Goal: Understand process/instructions: Learn how to perform a task or action

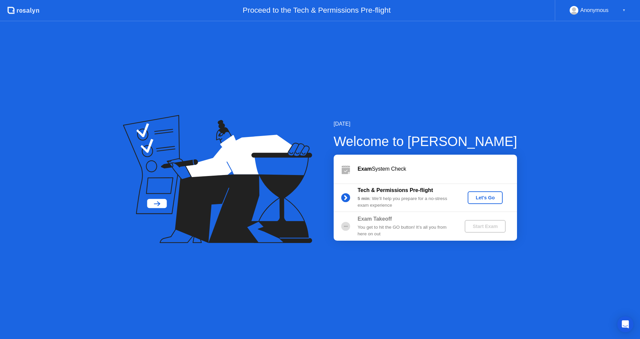
click at [477, 196] on div "Let's Go" at bounding box center [486, 197] width 30 height 5
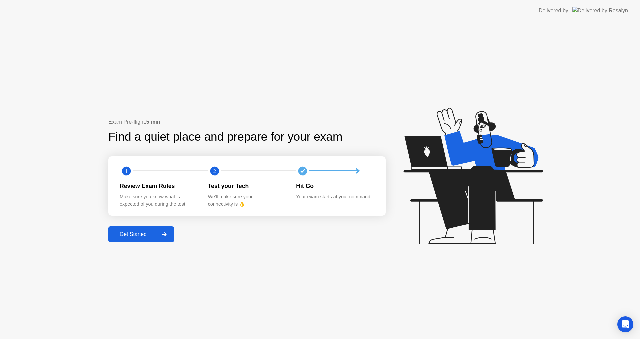
click at [136, 236] on div "Get Started" at bounding box center [133, 234] width 46 height 6
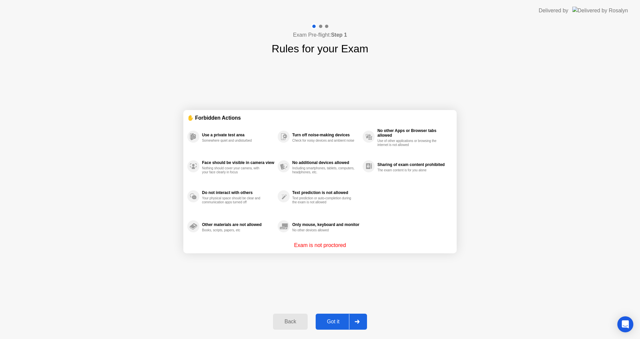
click at [341, 322] on div "Got it" at bounding box center [333, 322] width 31 height 6
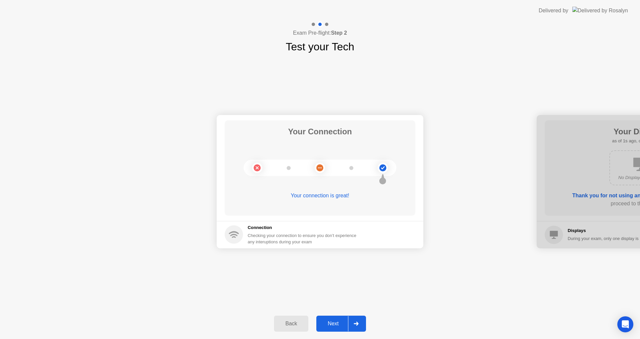
click at [341, 322] on div "Next" at bounding box center [334, 324] width 30 height 6
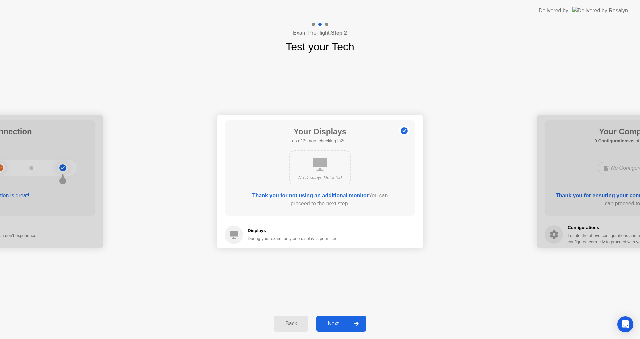
click at [330, 322] on div "Next" at bounding box center [334, 324] width 30 height 6
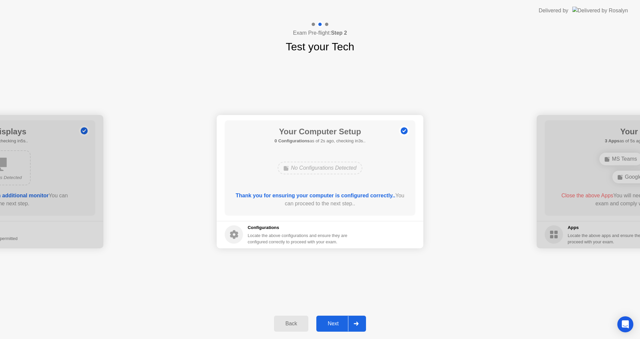
drag, startPoint x: 171, startPoint y: 203, endPoint x: 175, endPoint y: 202, distance: 4.4
click at [286, 326] on div "Back" at bounding box center [291, 324] width 30 height 6
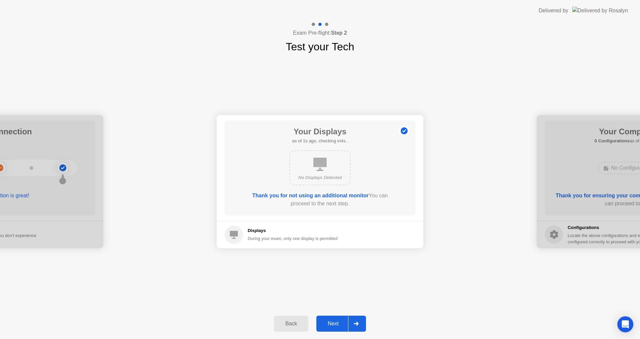
click at [286, 326] on div "Back" at bounding box center [291, 324] width 30 height 6
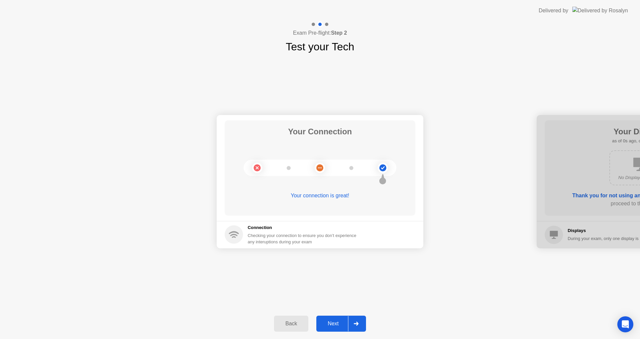
click at [336, 321] on div "Next" at bounding box center [334, 324] width 30 height 6
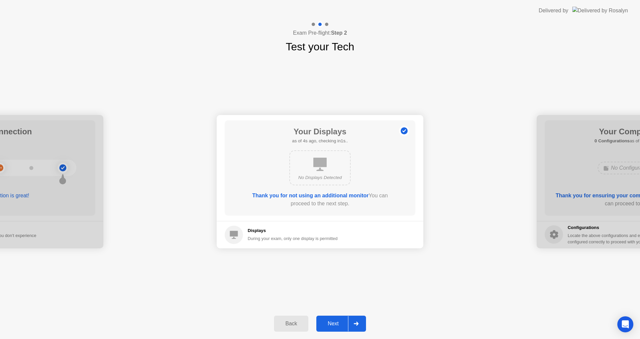
click at [336, 321] on div "Next" at bounding box center [334, 324] width 30 height 6
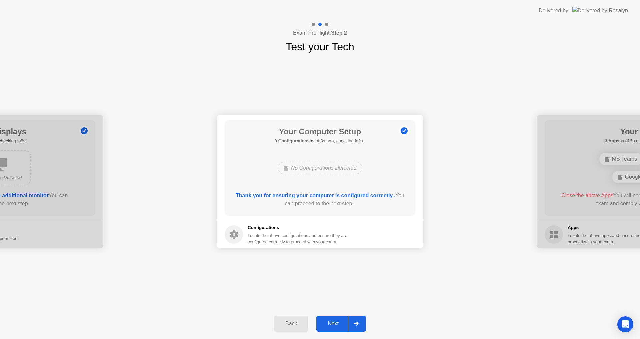
click at [348, 325] on div "Next" at bounding box center [334, 324] width 30 height 6
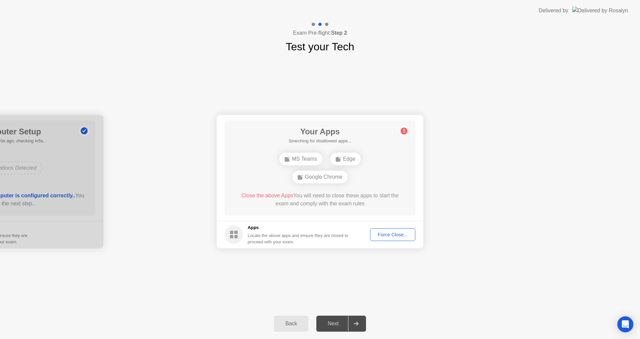
click at [383, 236] on div "Force Close..." at bounding box center [393, 234] width 41 height 5
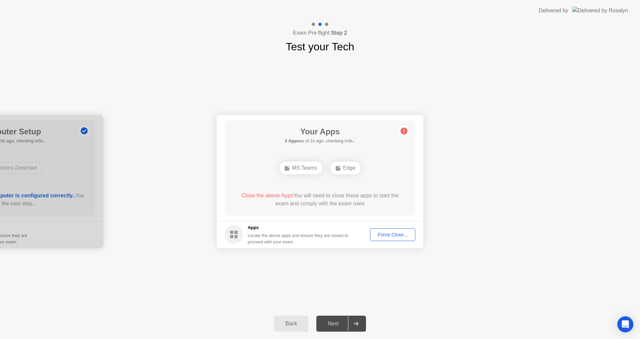
click at [384, 233] on div "Force Close..." at bounding box center [393, 234] width 41 height 5
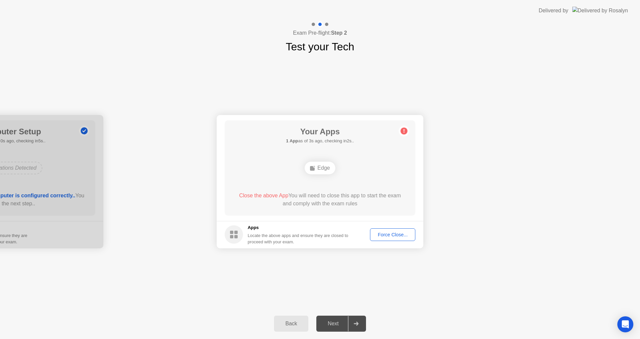
click at [385, 235] on div "Force Close..." at bounding box center [393, 234] width 41 height 5
